Goal: Information Seeking & Learning: Learn about a topic

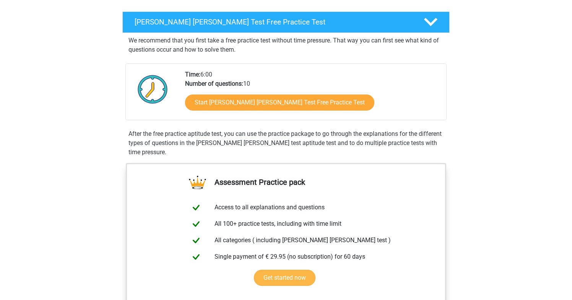
scroll to position [95, 0]
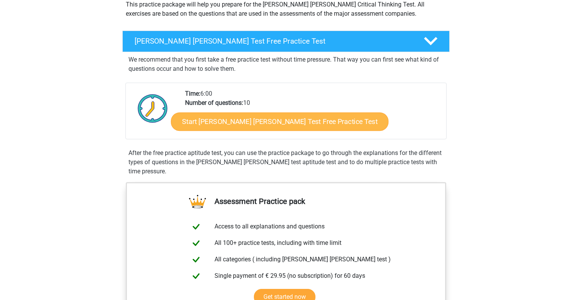
click at [219, 122] on link "Start Watson Glaser Test Free Practice Test" at bounding box center [279, 121] width 217 height 18
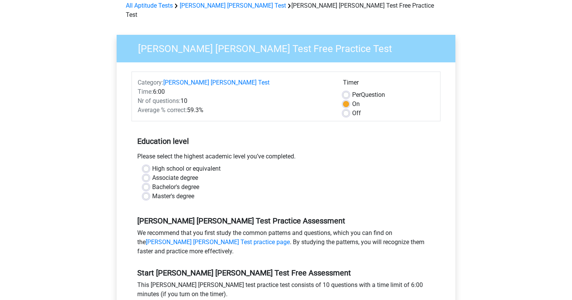
scroll to position [39, 0]
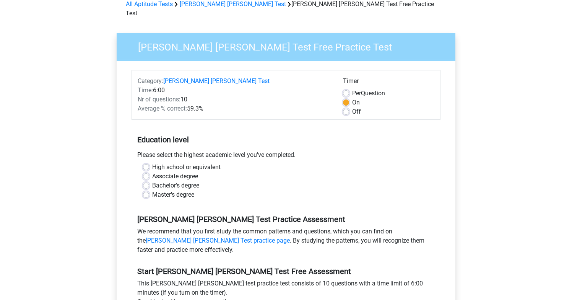
click at [152, 181] on label "Bachelor's degree" at bounding box center [175, 185] width 47 height 9
click at [147, 181] on input "Bachelor's degree" at bounding box center [146, 185] width 6 height 8
radio input "true"
click at [143, 176] on div "High school or equivalent Associate degree Bachelor's degree Master's degree" at bounding box center [285, 180] width 297 height 37
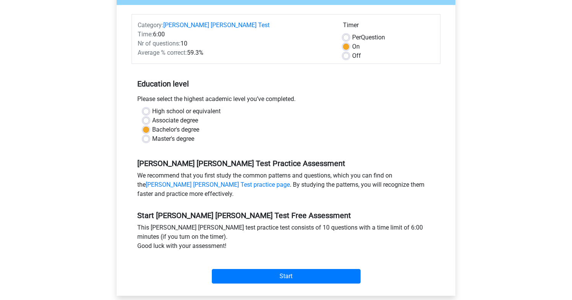
scroll to position [119, 0]
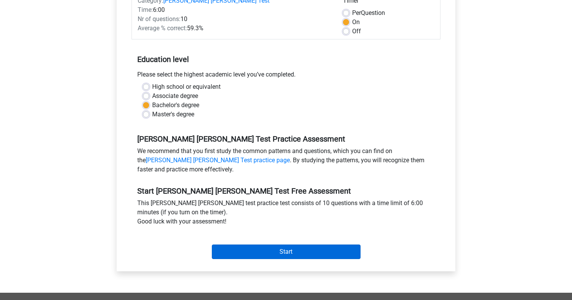
click at [229, 244] on input "Start" at bounding box center [286, 251] width 149 height 15
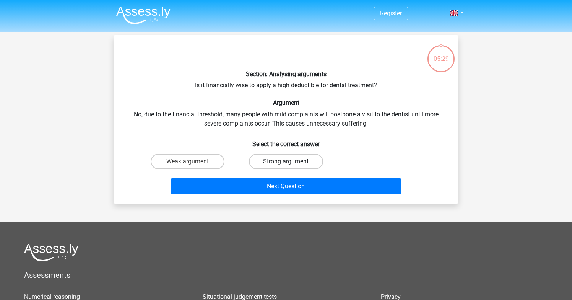
click at [259, 157] on label "Strong argument" at bounding box center [286, 161] width 74 height 15
click at [286, 161] on input "Strong argument" at bounding box center [288, 163] width 5 height 5
radio input "true"
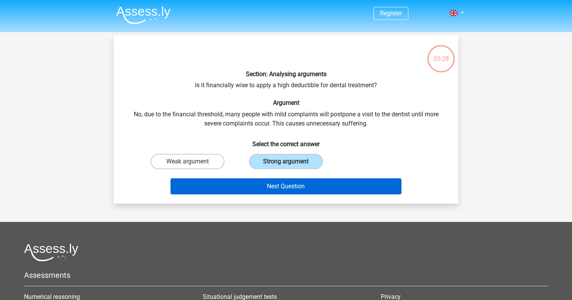
click at [248, 183] on button "Next Question" at bounding box center [285, 186] width 231 height 16
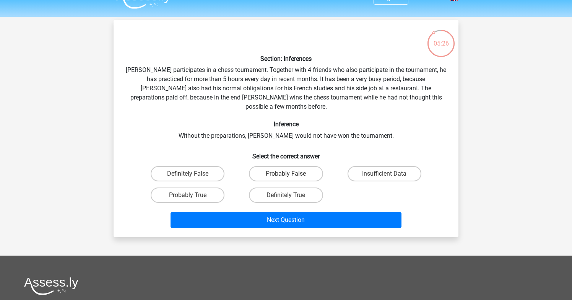
scroll to position [11, 0]
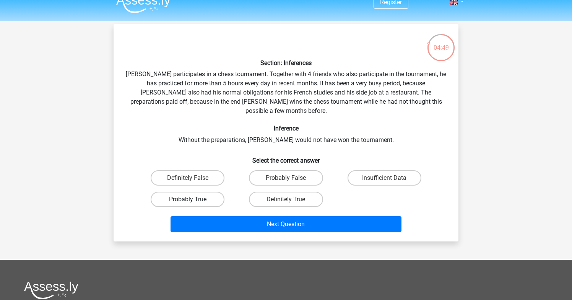
click at [203, 191] on label "Probably True" at bounding box center [188, 198] width 74 height 15
click at [193, 199] on input "Probably True" at bounding box center [190, 201] width 5 height 5
radio input "true"
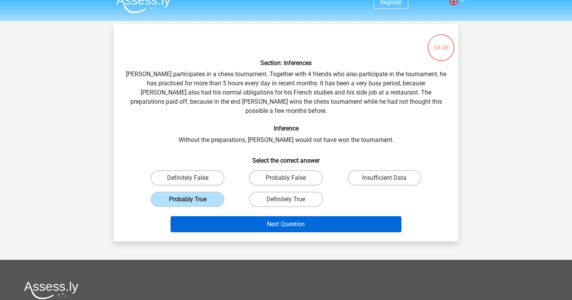
click at [226, 216] on button "Next Question" at bounding box center [285, 224] width 231 height 16
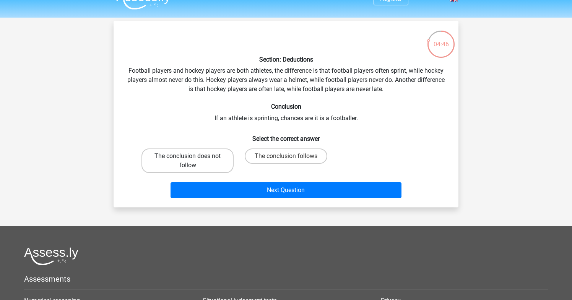
scroll to position [10, 0]
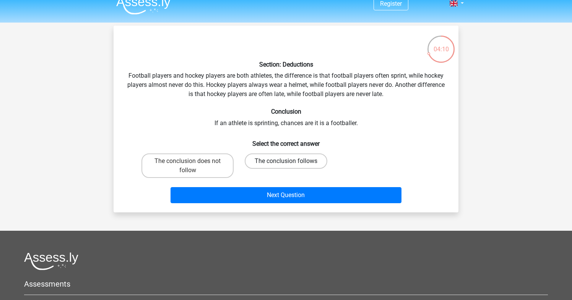
click at [258, 157] on label "The conclusion follows" at bounding box center [286, 160] width 83 height 15
click at [286, 161] on input "The conclusion follows" at bounding box center [288, 163] width 5 height 5
radio input "true"
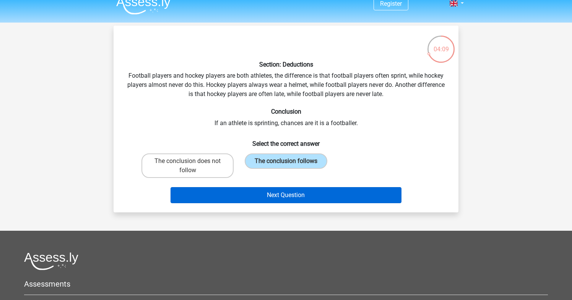
click at [258, 198] on button "Next Question" at bounding box center [285, 195] width 231 height 16
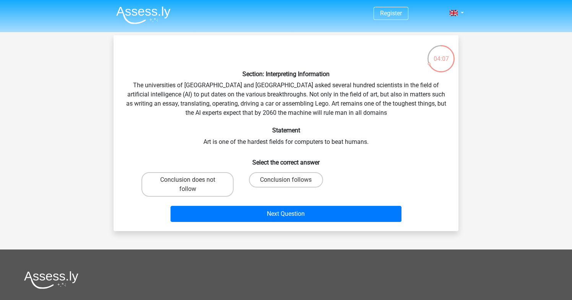
scroll to position [0, 0]
click at [296, 179] on label "Conclusion follows" at bounding box center [286, 179] width 74 height 15
click at [291, 180] on input "Conclusion follows" at bounding box center [288, 182] width 5 height 5
radio input "true"
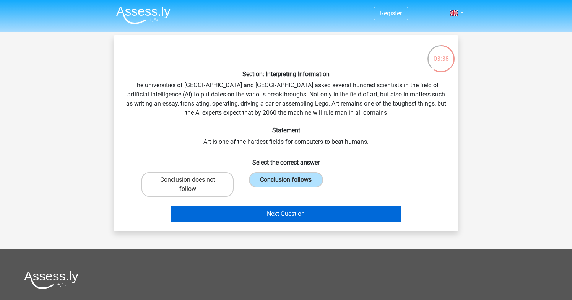
click at [266, 212] on button "Next Question" at bounding box center [285, 214] width 231 height 16
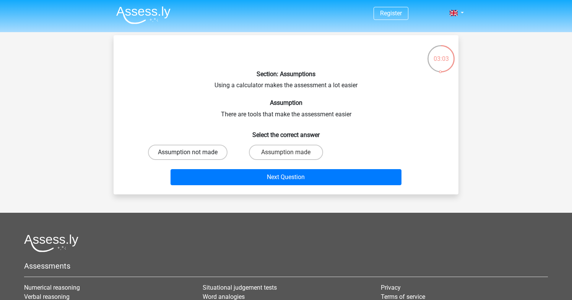
click at [198, 156] on label "Assumption not made" at bounding box center [187, 151] width 79 height 15
click at [193, 156] on input "Assumption not made" at bounding box center [190, 154] width 5 height 5
radio input "true"
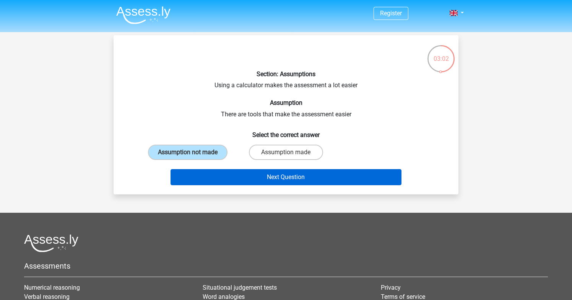
click at [224, 172] on button "Next Question" at bounding box center [285, 177] width 231 height 16
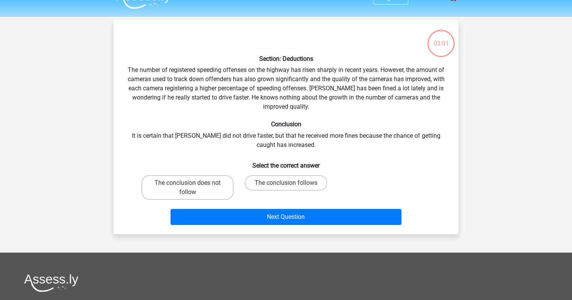
scroll to position [14, 0]
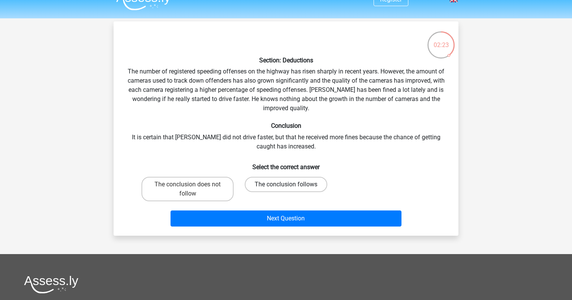
click at [272, 184] on label "The conclusion follows" at bounding box center [286, 184] width 83 height 15
click at [286, 184] on input "The conclusion follows" at bounding box center [288, 186] width 5 height 5
radio input "true"
click at [208, 187] on label "The conclusion does not follow" at bounding box center [187, 189] width 92 height 24
click at [193, 187] on input "The conclusion does not follow" at bounding box center [190, 186] width 5 height 5
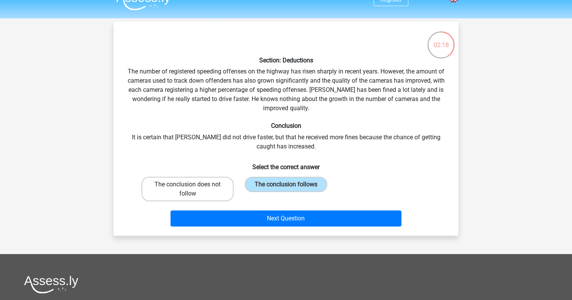
radio input "true"
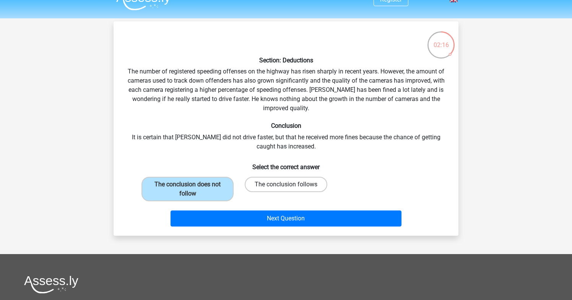
click at [257, 181] on label "The conclusion follows" at bounding box center [286, 184] width 83 height 15
click at [286, 184] on input "The conclusion follows" at bounding box center [288, 186] width 5 height 5
radio input "true"
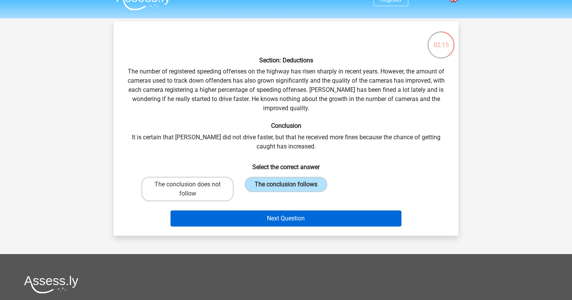
click at [265, 221] on button "Next Question" at bounding box center [285, 218] width 231 height 16
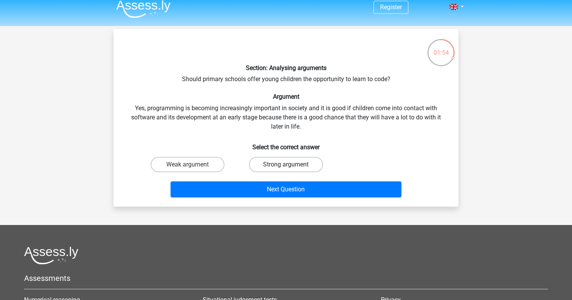
scroll to position [6, 0]
click at [256, 167] on label "Strong argument" at bounding box center [286, 164] width 74 height 15
click at [286, 167] on input "Strong argument" at bounding box center [288, 166] width 5 height 5
radio input "true"
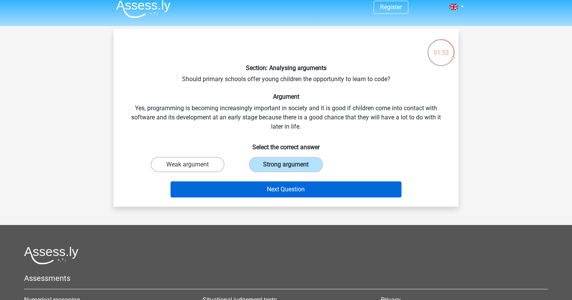
click at [255, 185] on button "Next Question" at bounding box center [285, 189] width 231 height 16
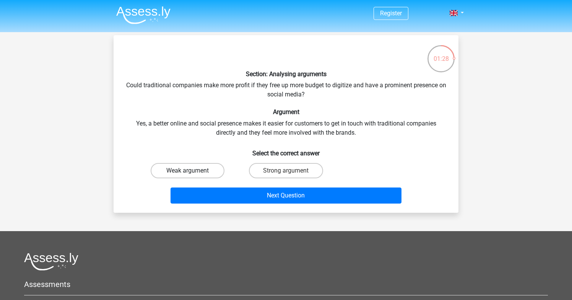
scroll to position [0, 0]
click at [214, 170] on label "Weak argument" at bounding box center [188, 170] width 74 height 15
click at [193, 170] on input "Weak argument" at bounding box center [190, 172] width 5 height 5
radio input "true"
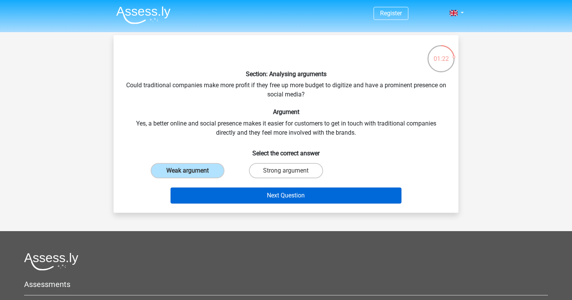
click at [242, 195] on button "Next Question" at bounding box center [285, 195] width 231 height 16
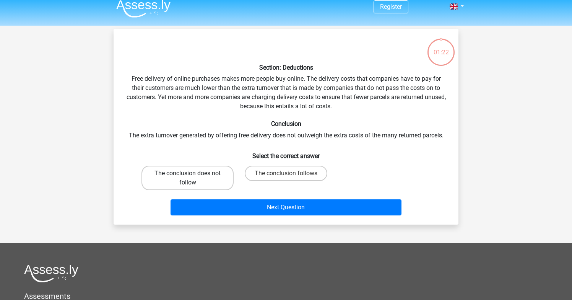
scroll to position [3, 0]
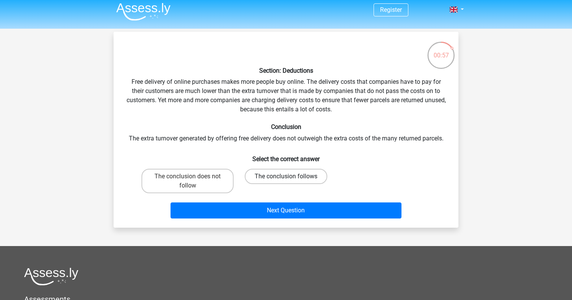
click at [255, 172] on label "The conclusion follows" at bounding box center [286, 176] width 83 height 15
click at [286, 176] on input "The conclusion follows" at bounding box center [288, 178] width 5 height 5
radio input "true"
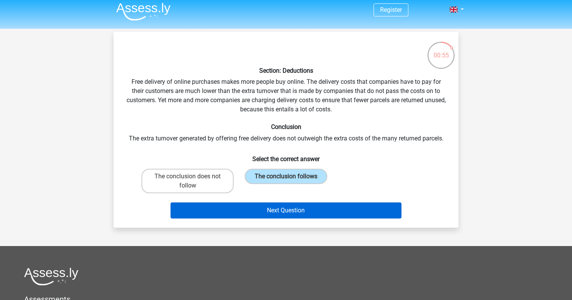
click at [259, 213] on button "Next Question" at bounding box center [285, 210] width 231 height 16
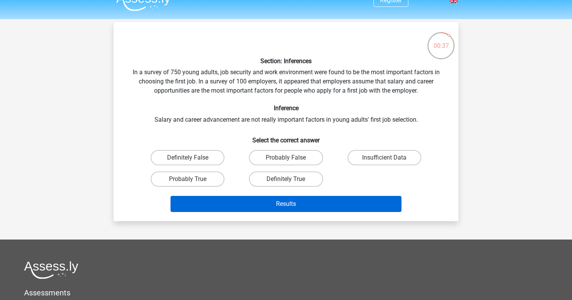
scroll to position [13, 0]
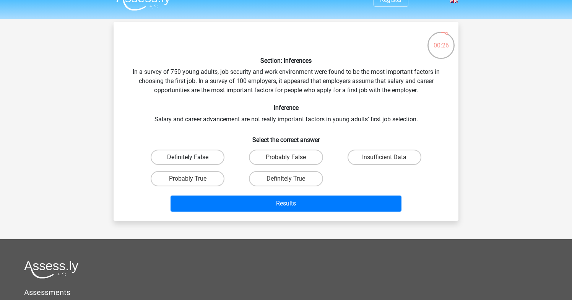
click at [211, 156] on label "Definitely False" at bounding box center [188, 156] width 74 height 15
click at [193, 157] on input "Definitely False" at bounding box center [190, 159] width 5 height 5
radio input "true"
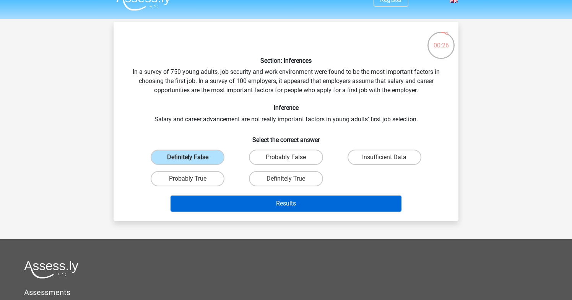
click at [242, 199] on button "Results" at bounding box center [285, 203] width 231 height 16
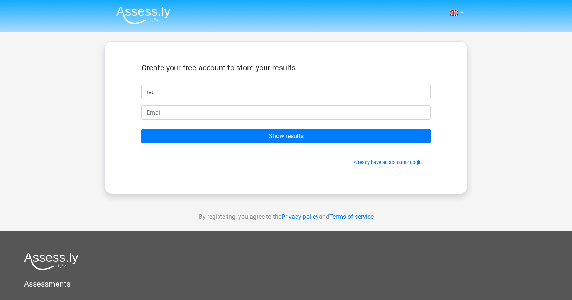
type input "reg"
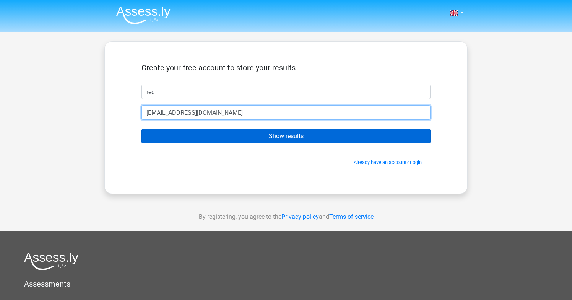
type input "[EMAIL_ADDRESS][DOMAIN_NAME]"
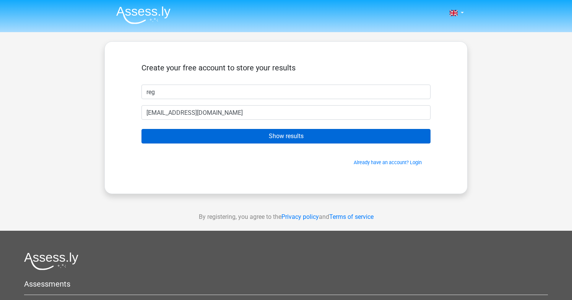
click at [255, 135] on input "Show results" at bounding box center [285, 136] width 289 height 15
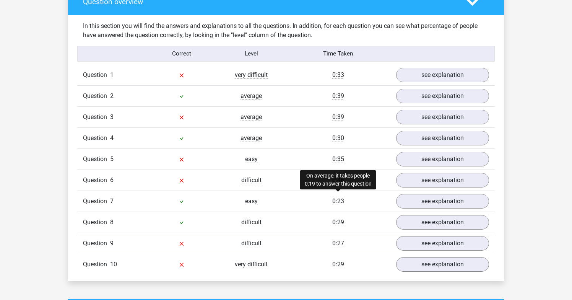
scroll to position [581, 0]
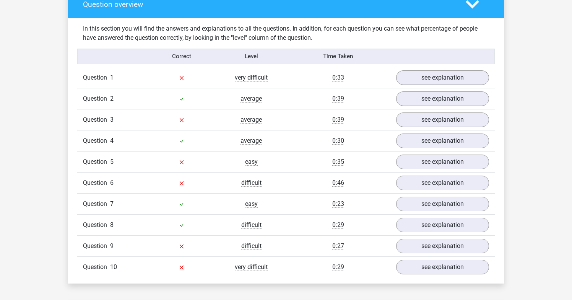
click at [422, 80] on div "Question 1 very difficult 0:33 see explanation" at bounding box center [285, 77] width 417 height 21
click at [422, 77] on link "see explanation" at bounding box center [442, 77] width 107 height 17
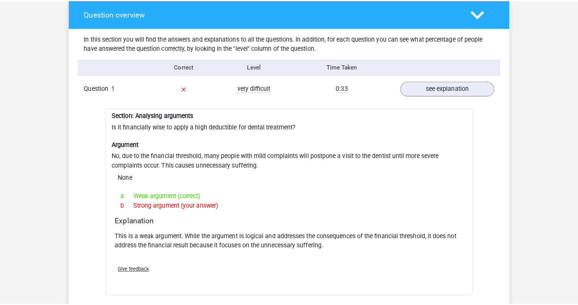
scroll to position [575, 0]
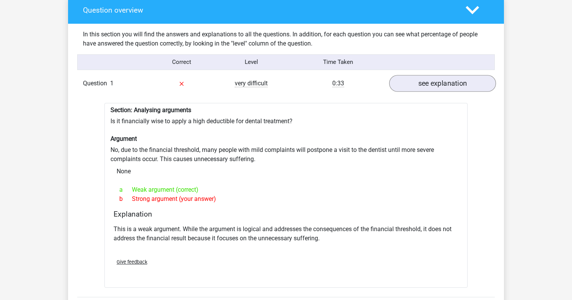
click at [413, 75] on link "see explanation" at bounding box center [442, 83] width 107 height 17
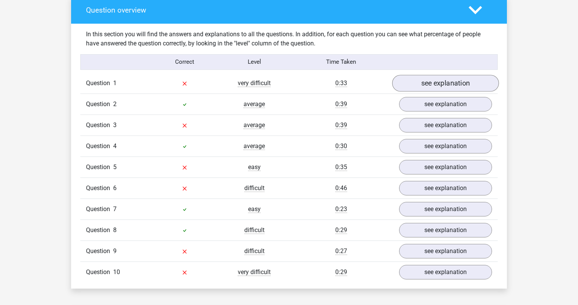
click at [434, 76] on link "see explanation" at bounding box center [445, 83] width 107 height 17
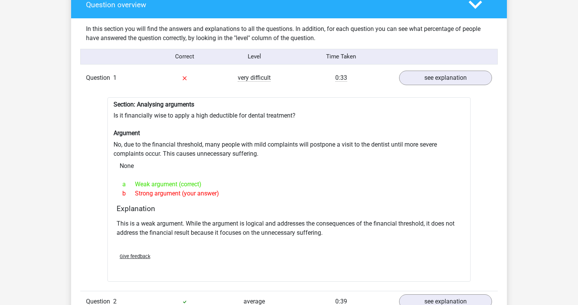
scroll to position [580, 0]
drag, startPoint x: 164, startPoint y: 148, endPoint x: 259, endPoint y: 148, distance: 94.8
click at [259, 148] on div "Section: Analysing arguments Is it financially wise to apply a high deductible …" at bounding box center [288, 189] width 363 height 185
click at [237, 153] on div "Section: Analysing arguments Is it financially wise to apply a high deductible …" at bounding box center [288, 189] width 363 height 185
drag, startPoint x: 125, startPoint y: 110, endPoint x: 166, endPoint y: 113, distance: 40.6
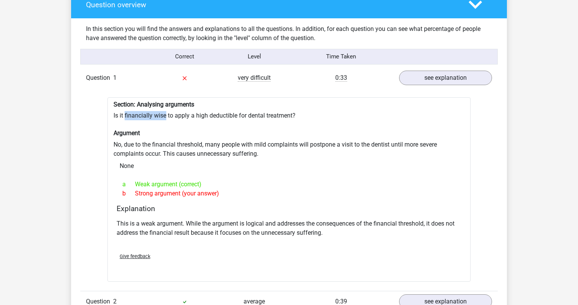
click at [166, 113] on div "Section: Analysing arguments Is it financially wise to apply a high deductible …" at bounding box center [288, 189] width 363 height 185
drag, startPoint x: 146, startPoint y: 138, endPoint x: 196, endPoint y: 139, distance: 50.1
click at [196, 139] on div "Section: Analysing arguments Is it financially wise to apply a high deductible …" at bounding box center [288, 189] width 363 height 185
drag, startPoint x: 168, startPoint y: 150, endPoint x: 221, endPoint y: 150, distance: 53.1
click at [221, 150] on div "Section: Analysing arguments Is it financially wise to apply a high deductible …" at bounding box center [288, 189] width 363 height 185
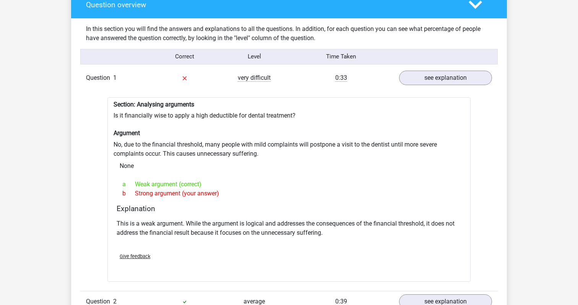
click at [244, 149] on div "Section: Analysing arguments Is it financially wise to apply a high deductible …" at bounding box center [288, 189] width 363 height 185
drag, startPoint x: 236, startPoint y: 149, endPoint x: 274, endPoint y: 149, distance: 37.5
click at [274, 149] on div "Section: Analysing arguments Is it financially wise to apply a high deductible …" at bounding box center [288, 189] width 363 height 185
click at [240, 148] on div "Section: Analysing arguments Is it financially wise to apply a high deductible …" at bounding box center [288, 189] width 363 height 185
drag, startPoint x: 235, startPoint y: 148, endPoint x: 251, endPoint y: 148, distance: 16.4
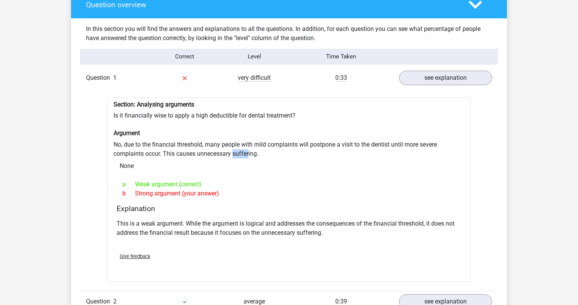
click at [251, 148] on div "Section: Analysing arguments Is it financially wise to apply a high deductible …" at bounding box center [288, 189] width 363 height 185
click at [261, 159] on div "None" at bounding box center [288, 166] width 351 height 15
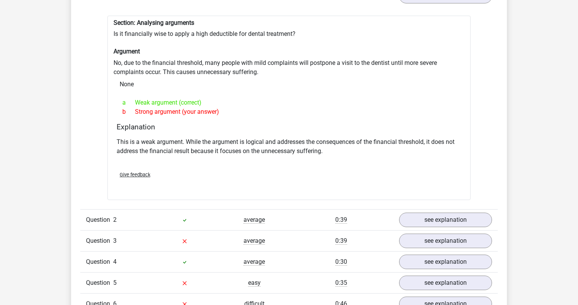
scroll to position [678, 0]
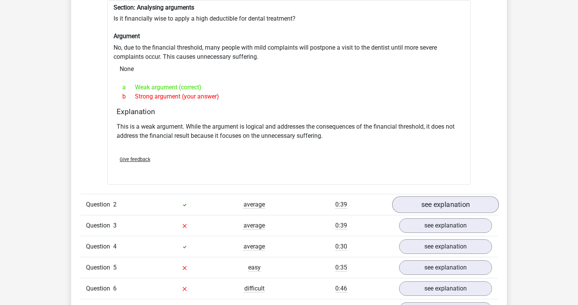
click at [410, 204] on link "see explanation" at bounding box center [445, 204] width 107 height 17
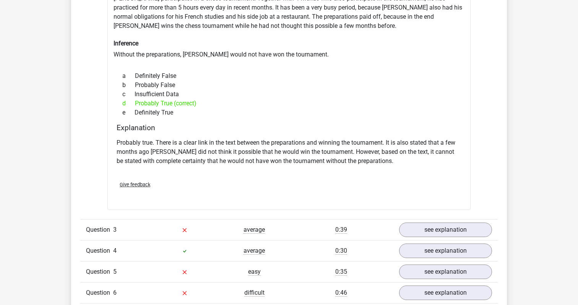
scroll to position [959, 0]
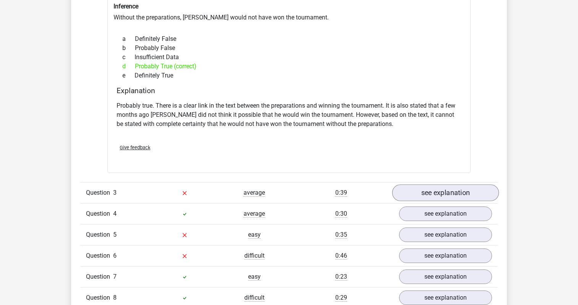
click at [424, 186] on link "see explanation" at bounding box center [445, 193] width 107 height 17
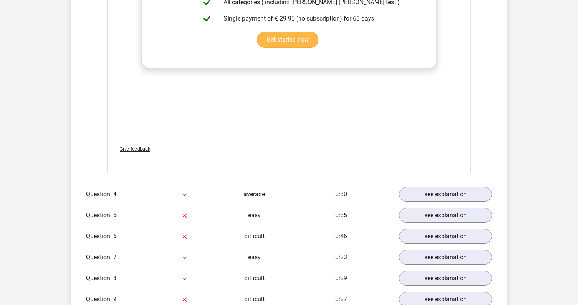
scroll to position [1387, 0]
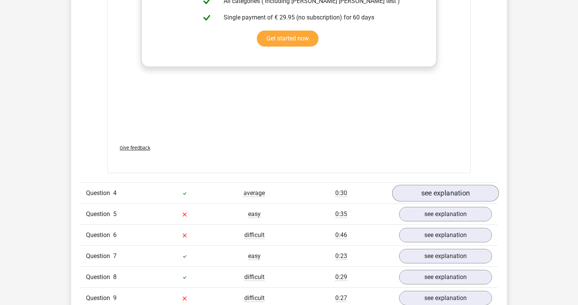
click at [408, 185] on link "see explanation" at bounding box center [445, 193] width 107 height 17
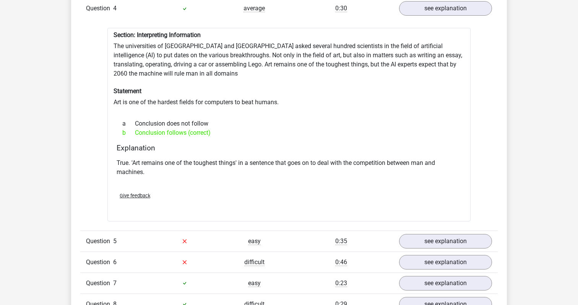
scroll to position [1587, 0]
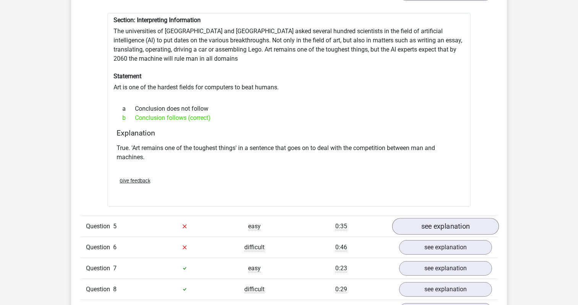
click at [425, 218] on link "see explanation" at bounding box center [445, 226] width 107 height 17
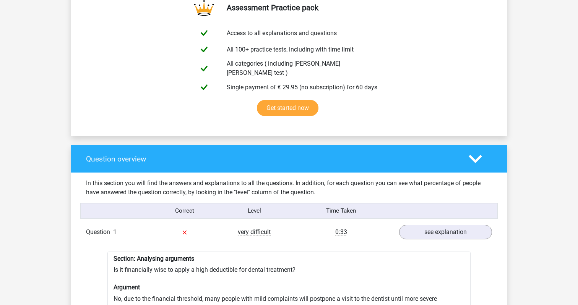
scroll to position [423, 0]
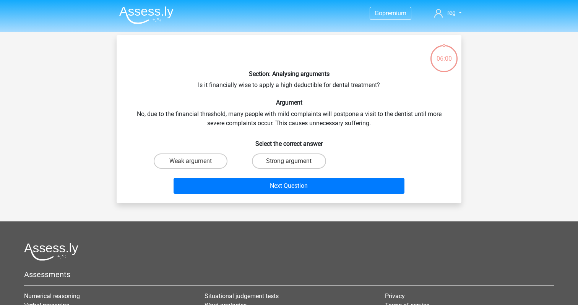
scroll to position [13, 0]
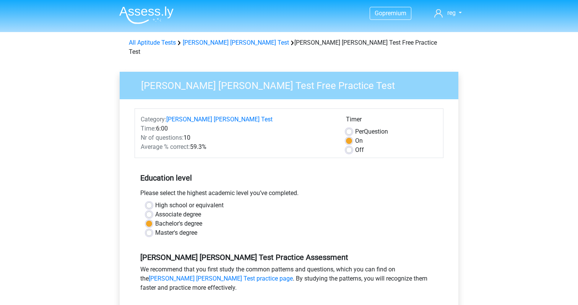
scroll to position [119, 0]
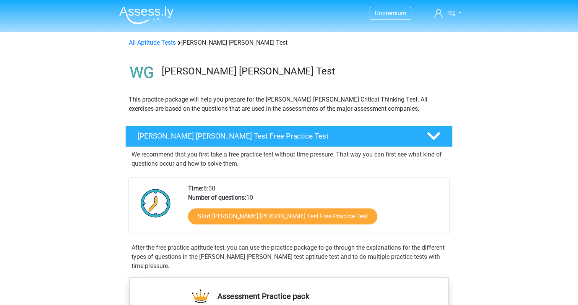
scroll to position [95, 0]
